Goal: Transaction & Acquisition: Purchase product/service

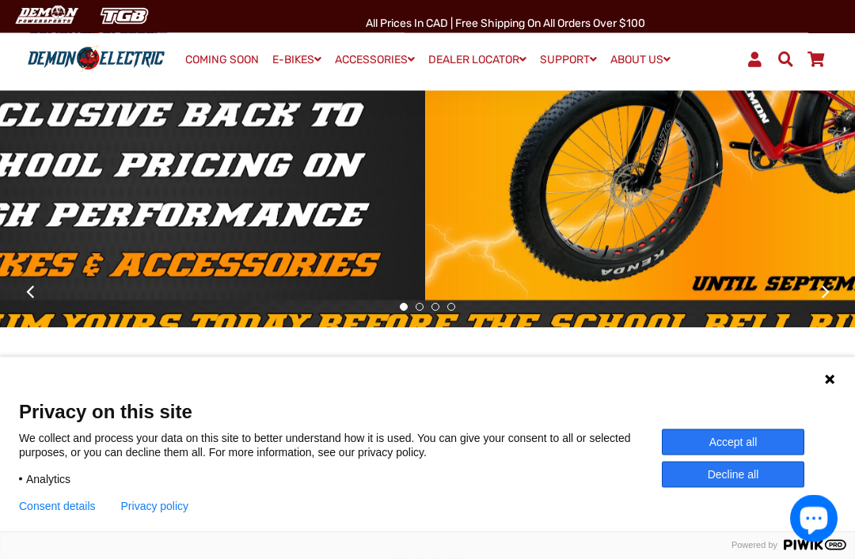
scroll to position [244, 0]
click at [738, 456] on button "Accept all" at bounding box center [733, 443] width 142 height 26
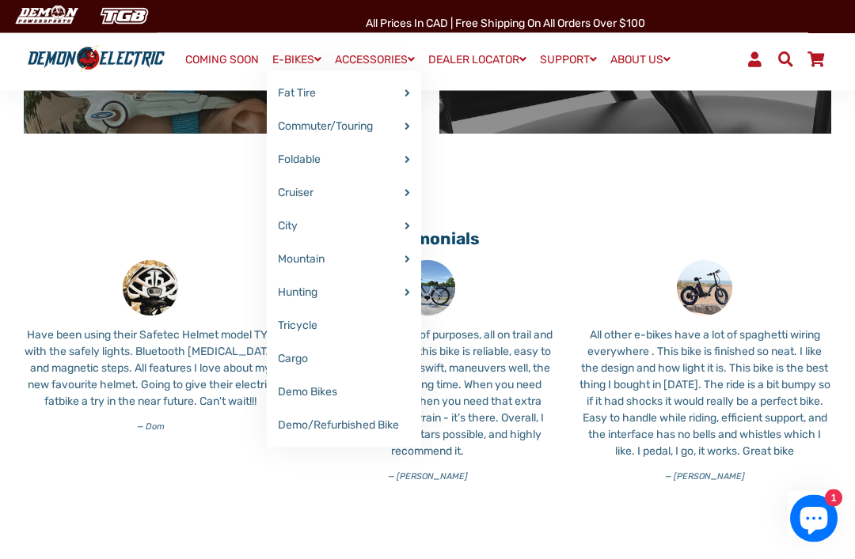
scroll to position [1153, 0]
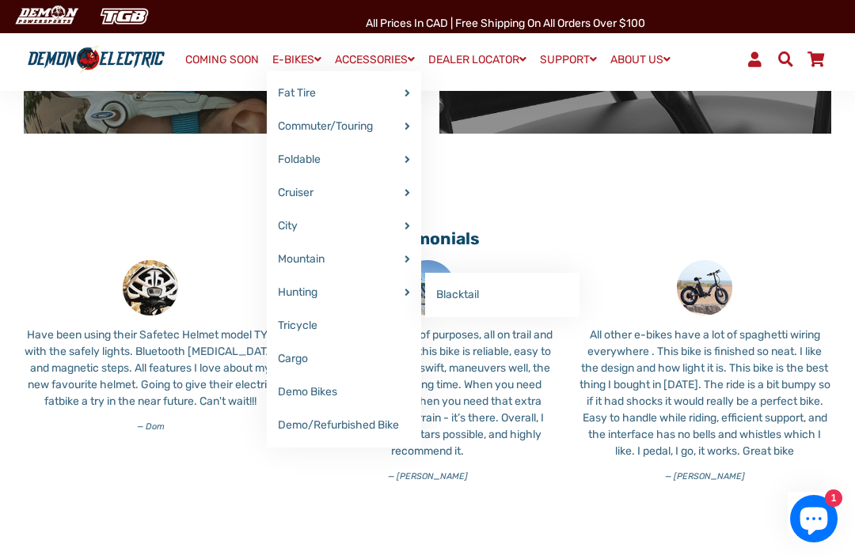
click at [463, 311] on link "Blacktail" at bounding box center [502, 295] width 154 height 33
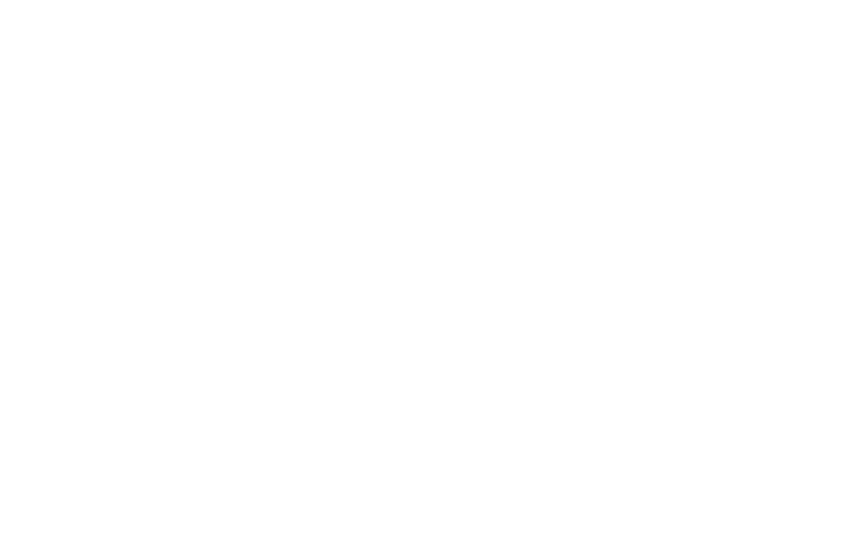
select select "******"
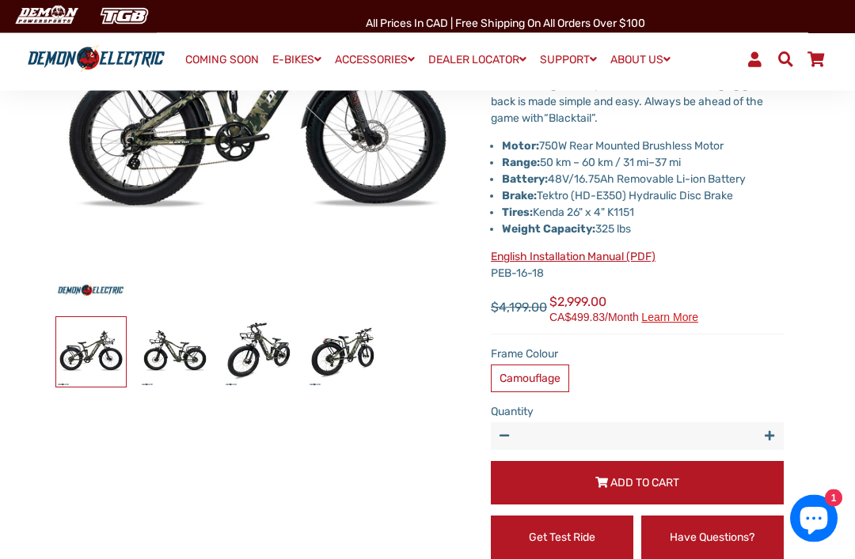
scroll to position [277, 0]
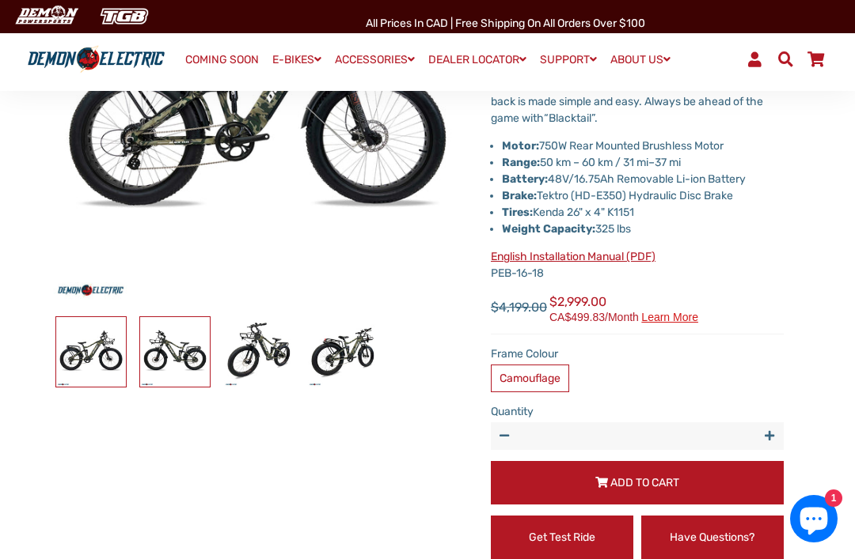
click at [193, 360] on img at bounding box center [175, 352] width 70 height 70
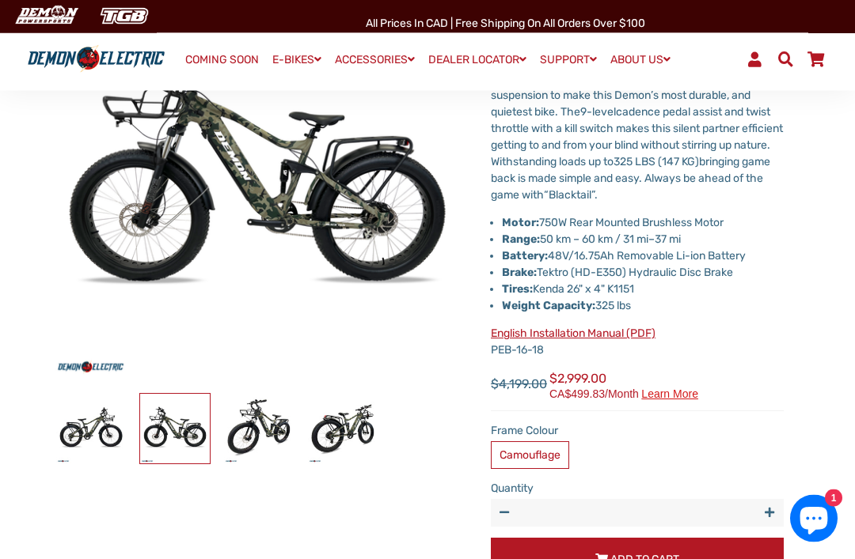
scroll to position [200, 0]
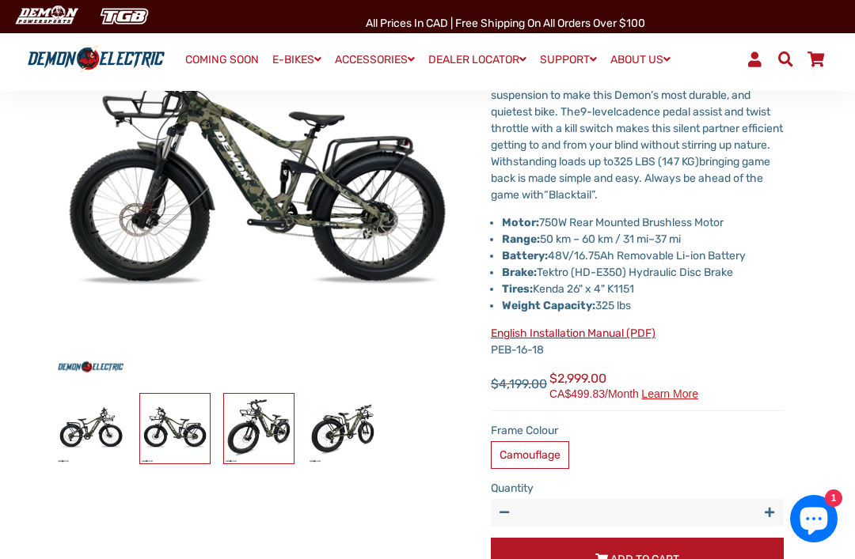
click at [267, 435] on img at bounding box center [259, 429] width 70 height 70
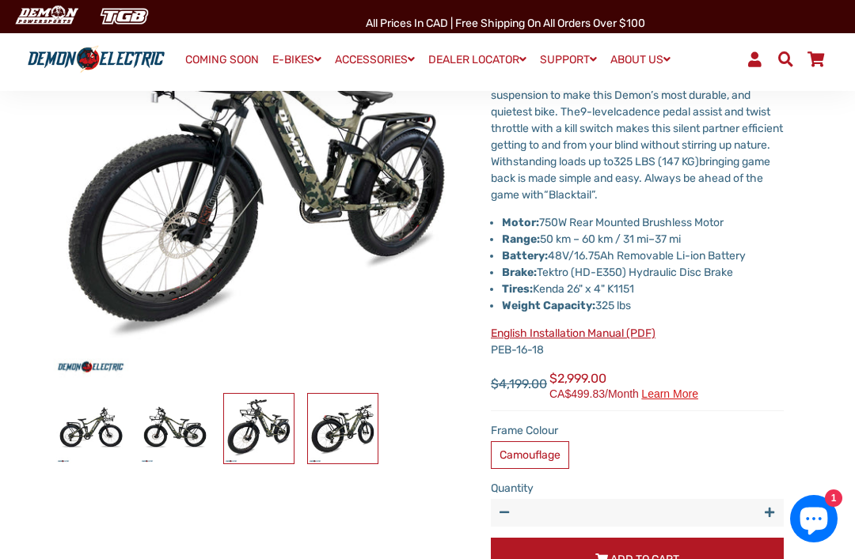
click at [348, 443] on img at bounding box center [343, 429] width 70 height 70
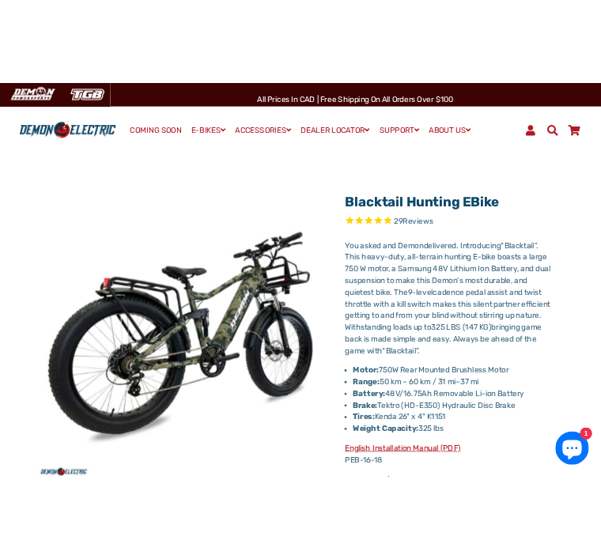
scroll to position [0, 0]
